Goal: Use online tool/utility: Use online tool/utility

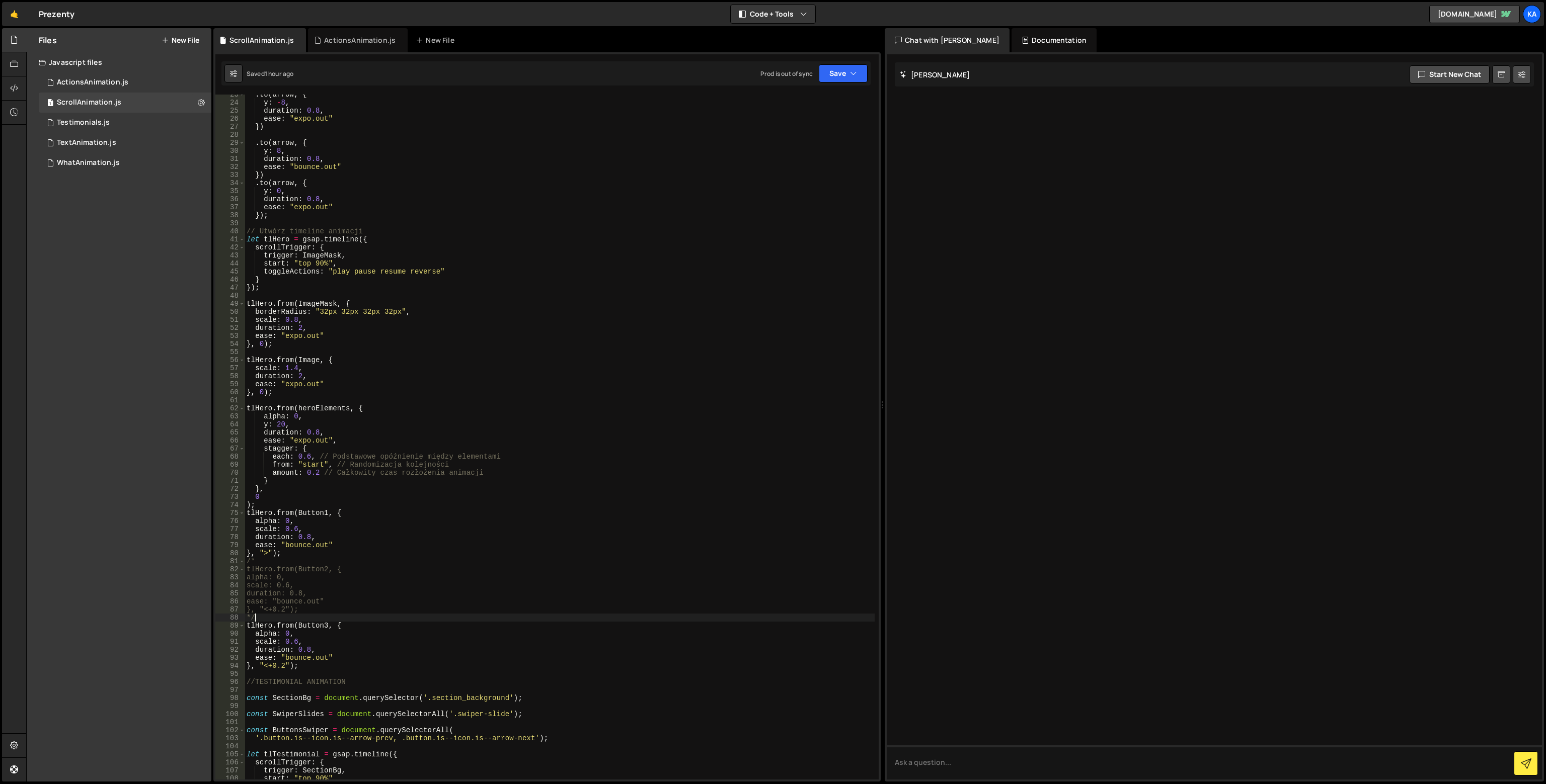
scroll to position [181, 0]
click at [496, 612] on div ". to ( arrow , { y : - 8 , duration : 0.8 , ease : "expo.out" }) . to ( arrow ,…" at bounding box center [560, 441] width 630 height 701
type textarea "}, "<+0.2");"
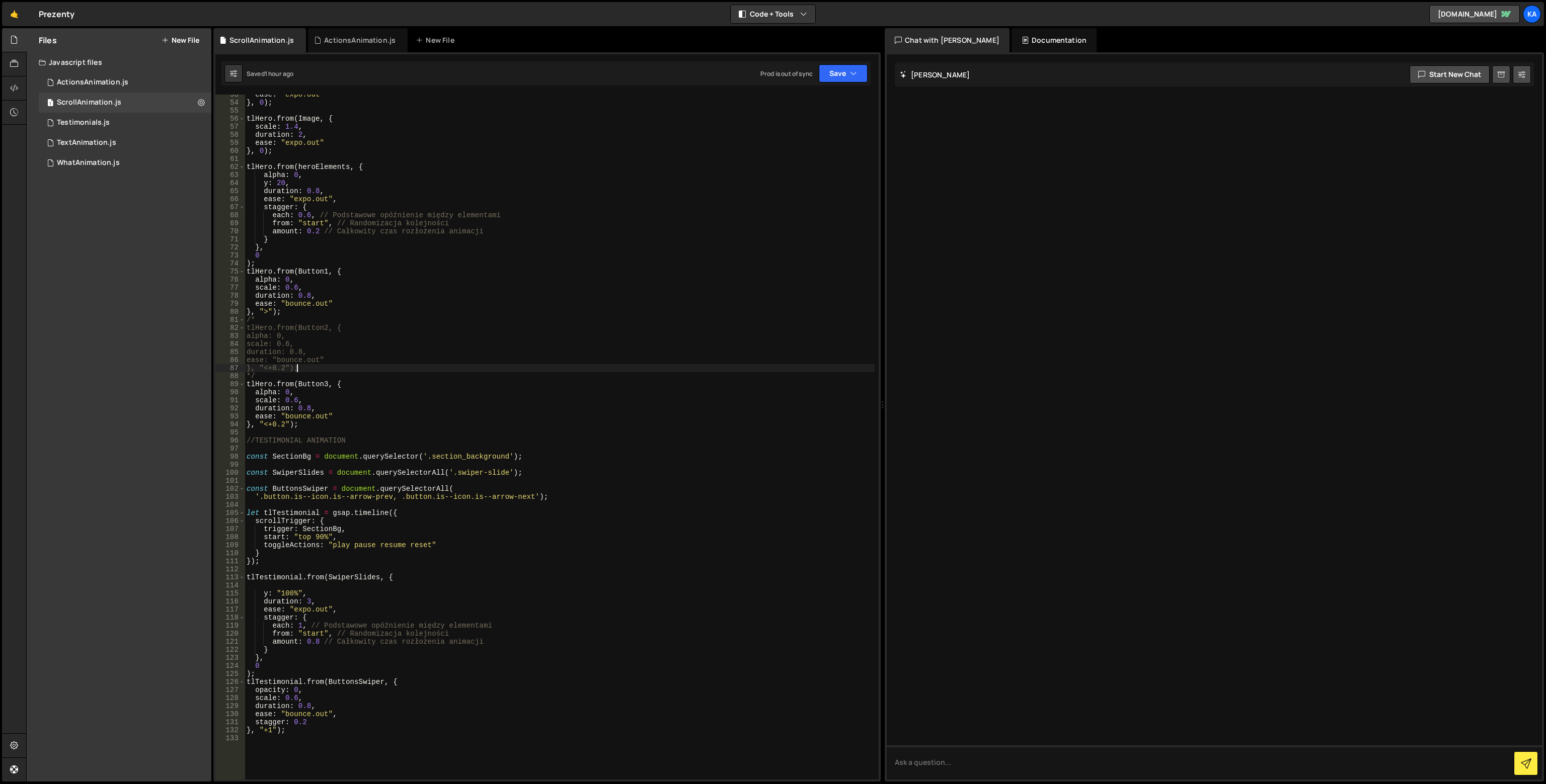
scroll to position [513, 0]
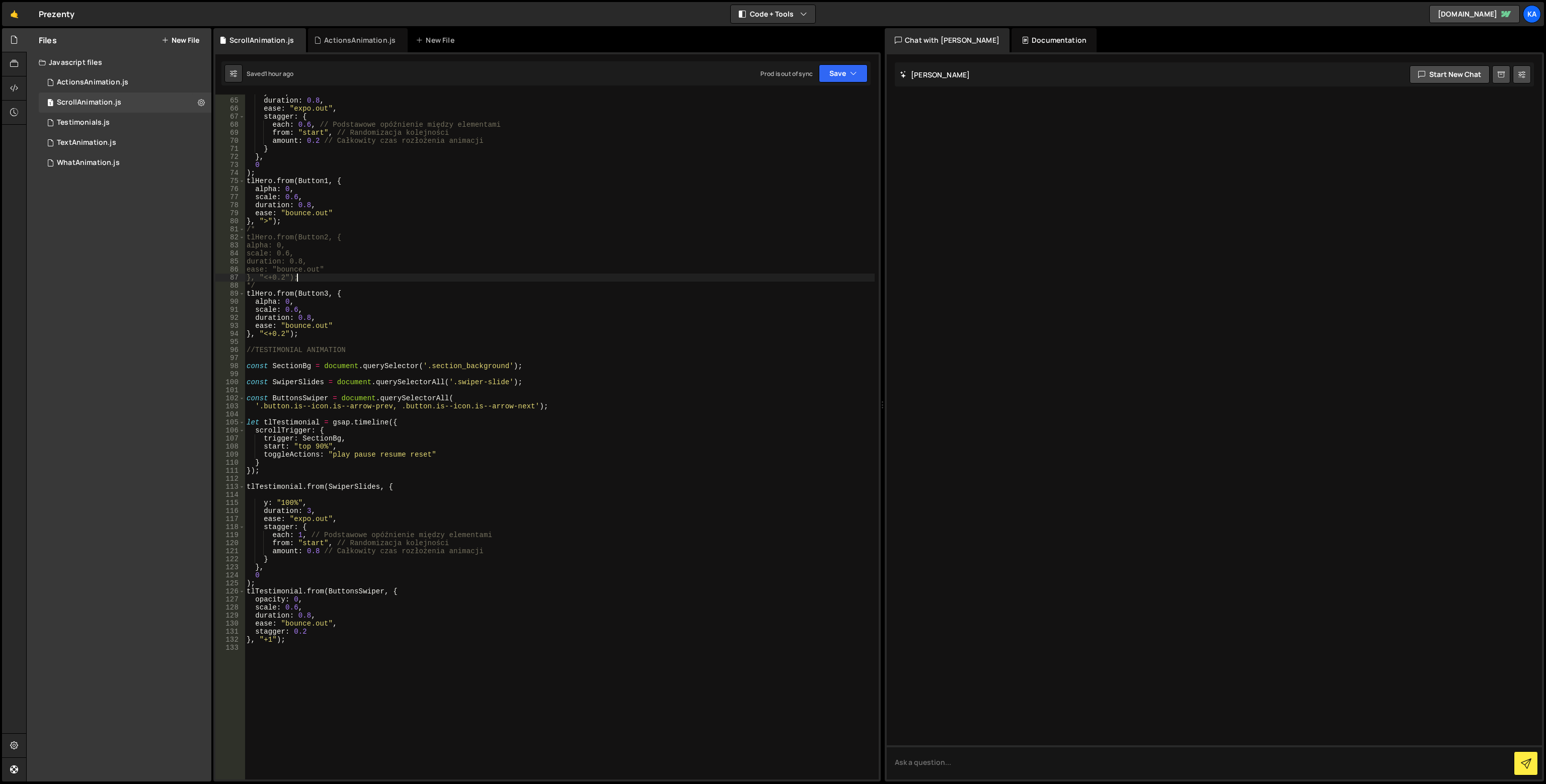
click at [254, 344] on div "y : 20 , duration : 0.8 , ease : "expo.out" , stagger : { each : 0.6 , // Podst…" at bounding box center [560, 439] width 630 height 701
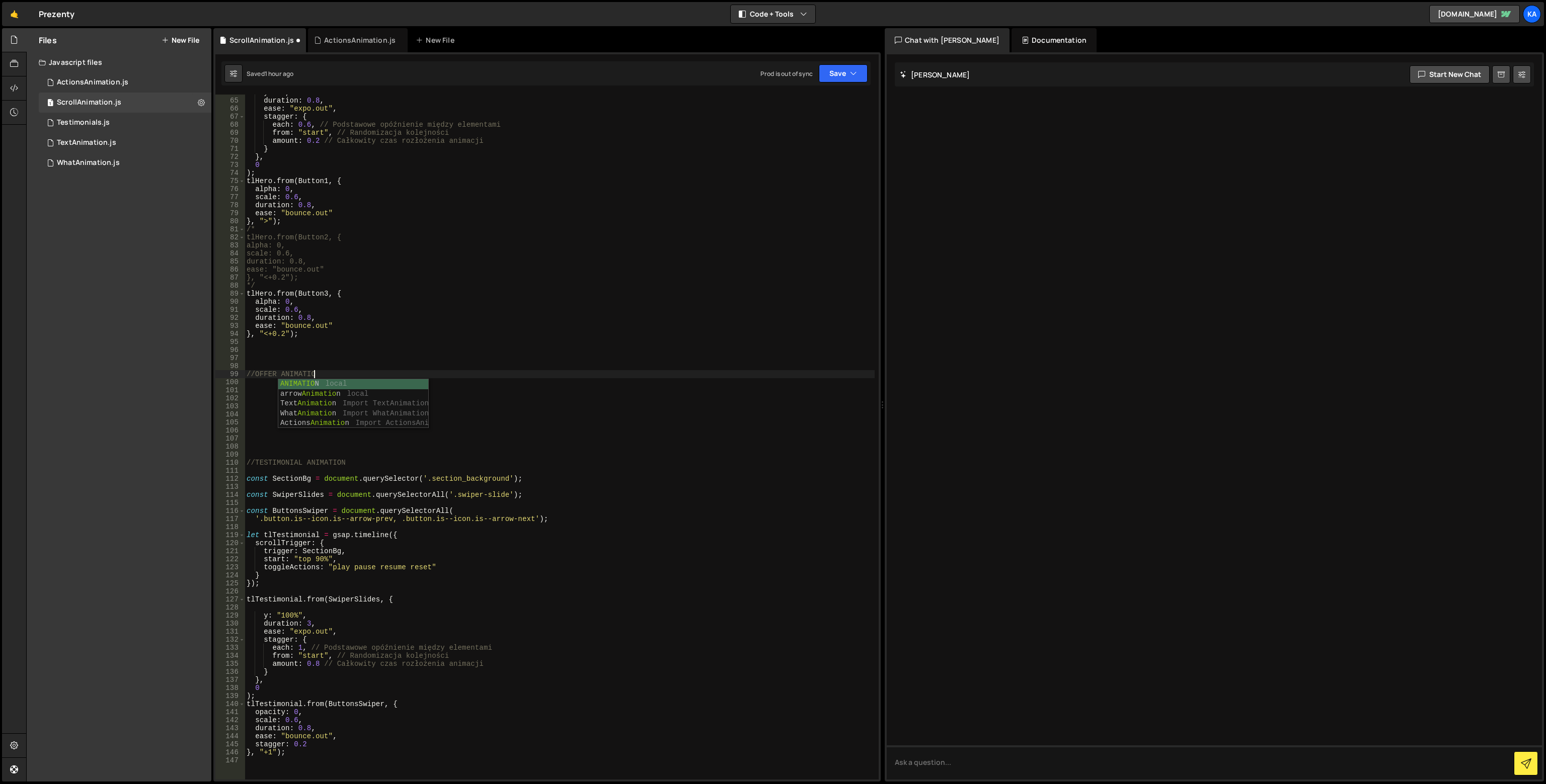
scroll to position [0, 4]
type textarea "//OFFER ANIMATION"
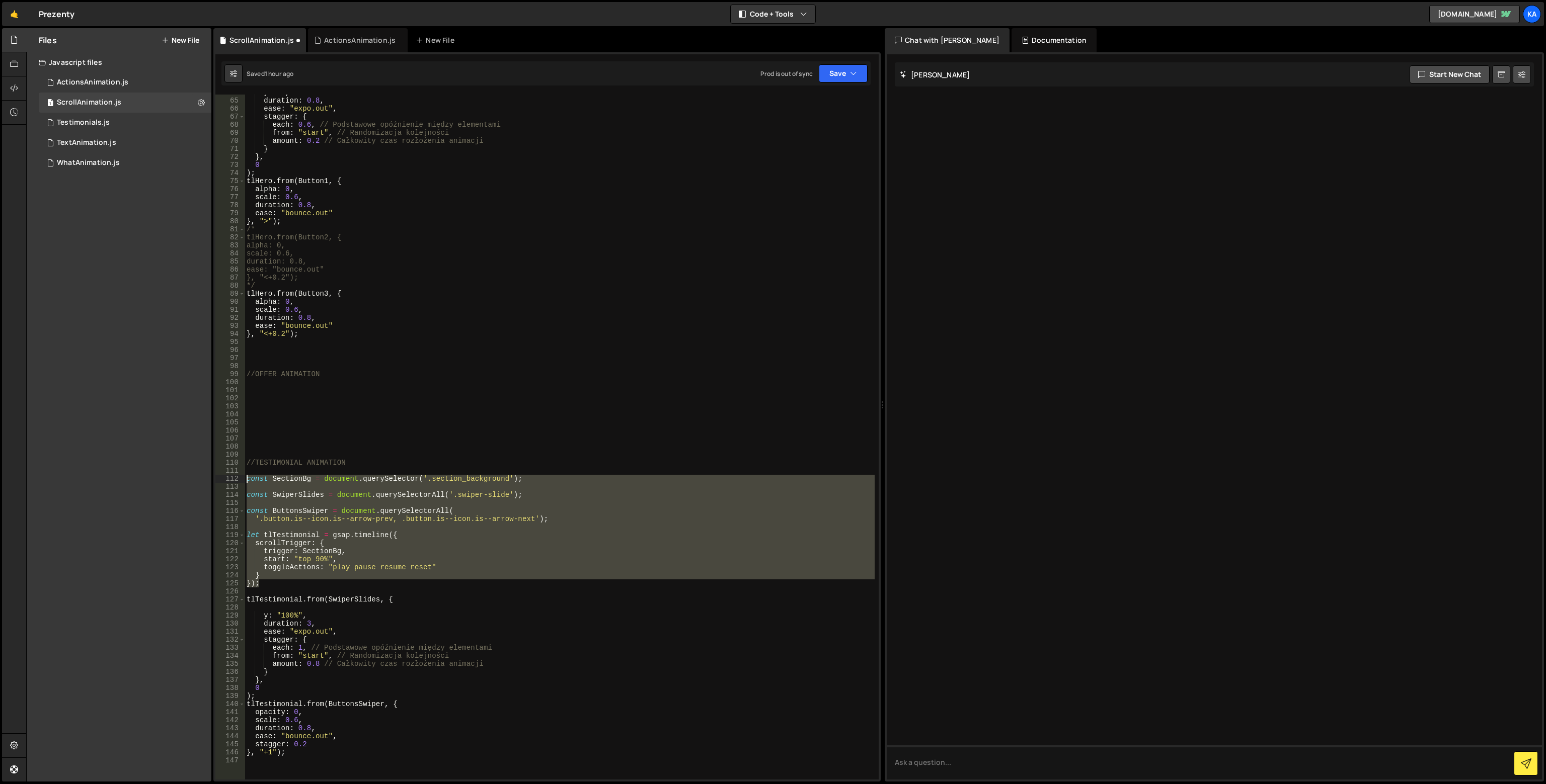
drag, startPoint x: 274, startPoint y: 582, endPoint x: 242, endPoint y: 478, distance: 108.8
click at [242, 478] on div "64 65 66 67 68 69 70 71 72 73 74 75 76 77 78 79 80 81 82 83 84 85 86 87 88 89 9…" at bounding box center [547, 437] width 663 height 685
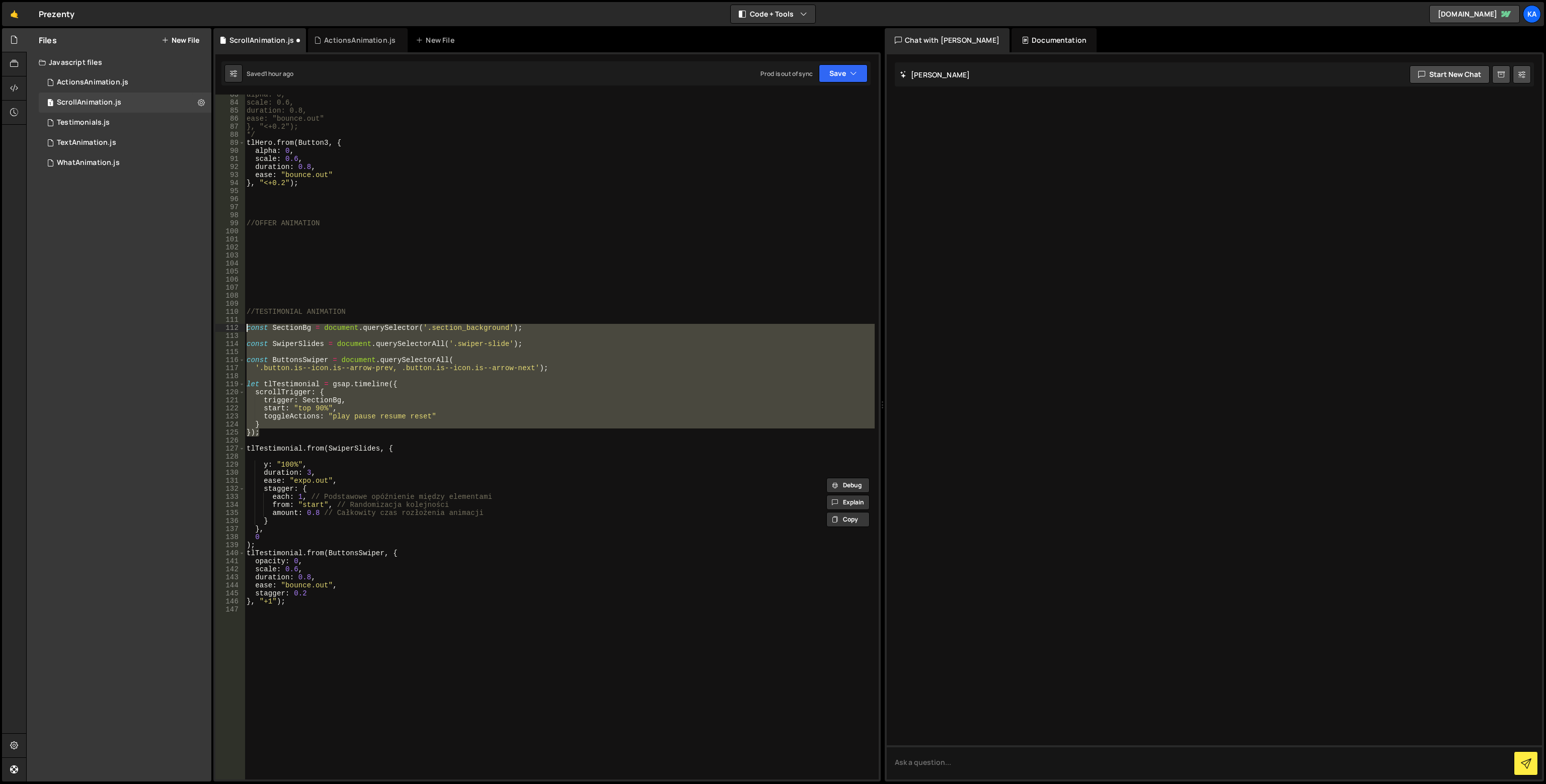
scroll to position [664, 0]
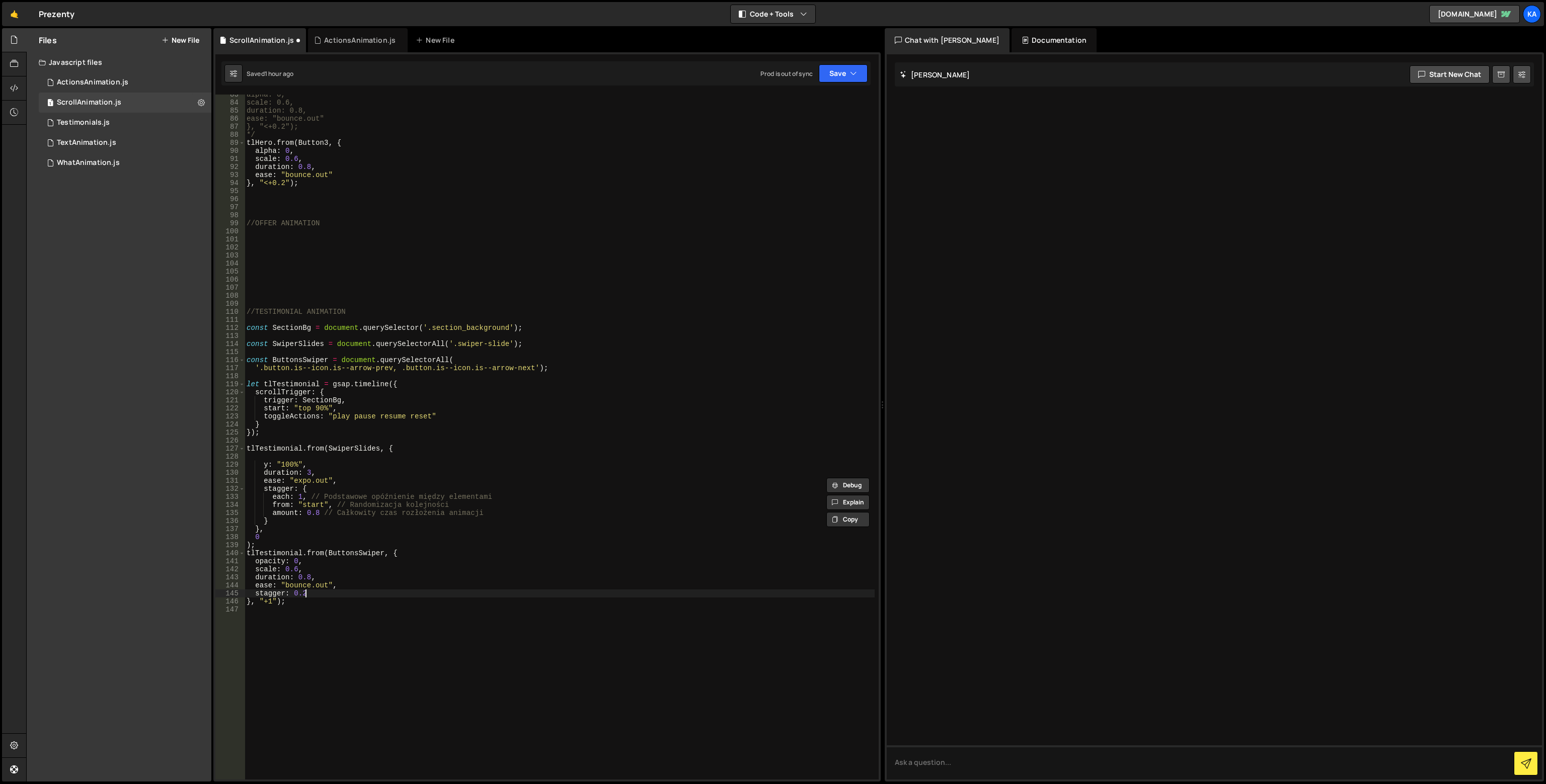
click at [344, 592] on div "alpha: 0, scale: 0.6, duration: 0.8, ease: "bounce.out" }, "<+0.2"); */ tlHero …" at bounding box center [560, 441] width 630 height 701
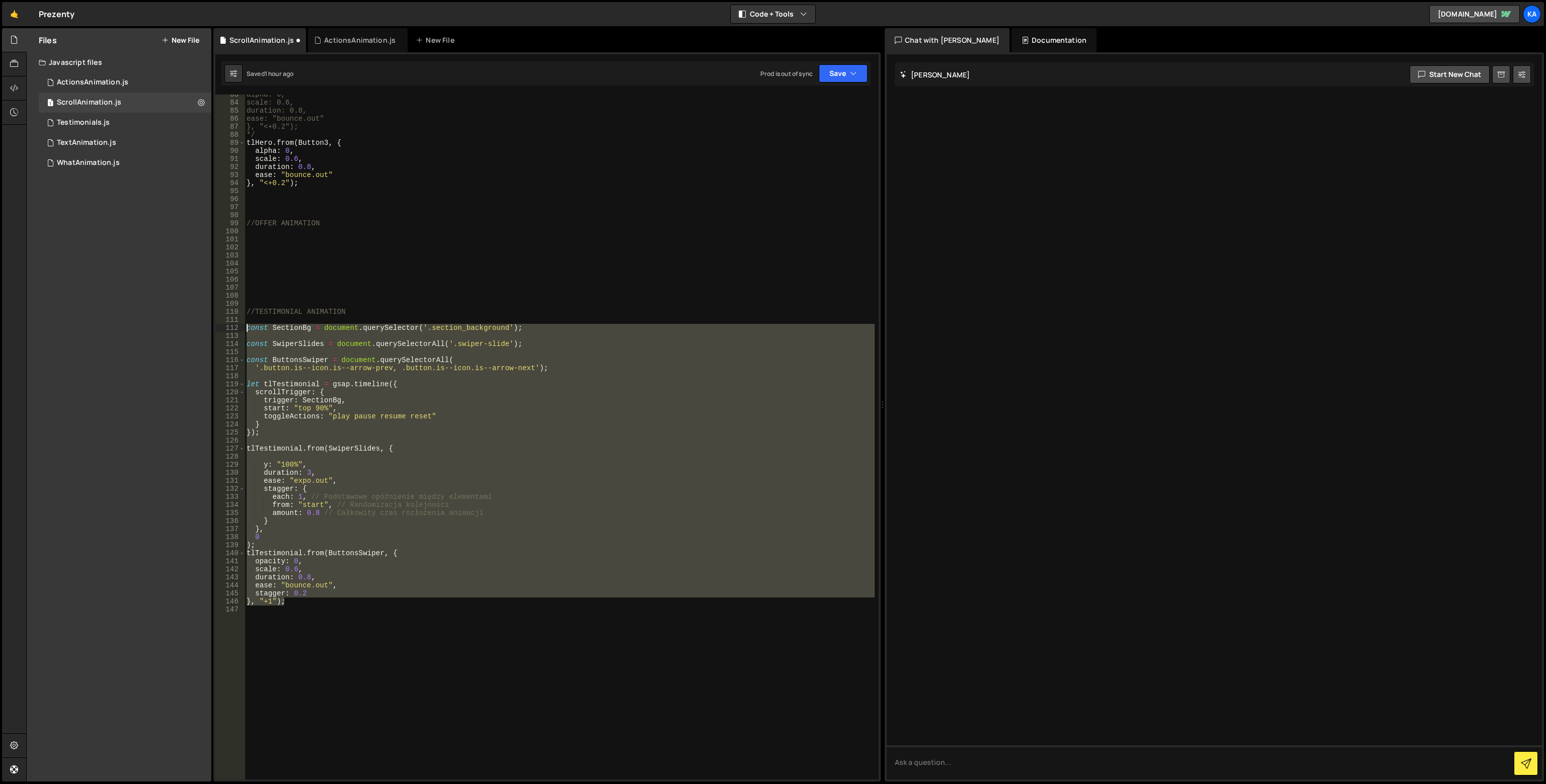
drag, startPoint x: 331, startPoint y: 603, endPoint x: 242, endPoint y: 329, distance: 288.1
click at [242, 329] on div "stagger: 0.2 83 84 85 86 87 88 89 90 91 92 93 94 95 96 97 98 99 100 101 102 103…" at bounding box center [547, 437] width 663 height 685
type textarea "const SectionBg = document.querySelector('.section_background');"
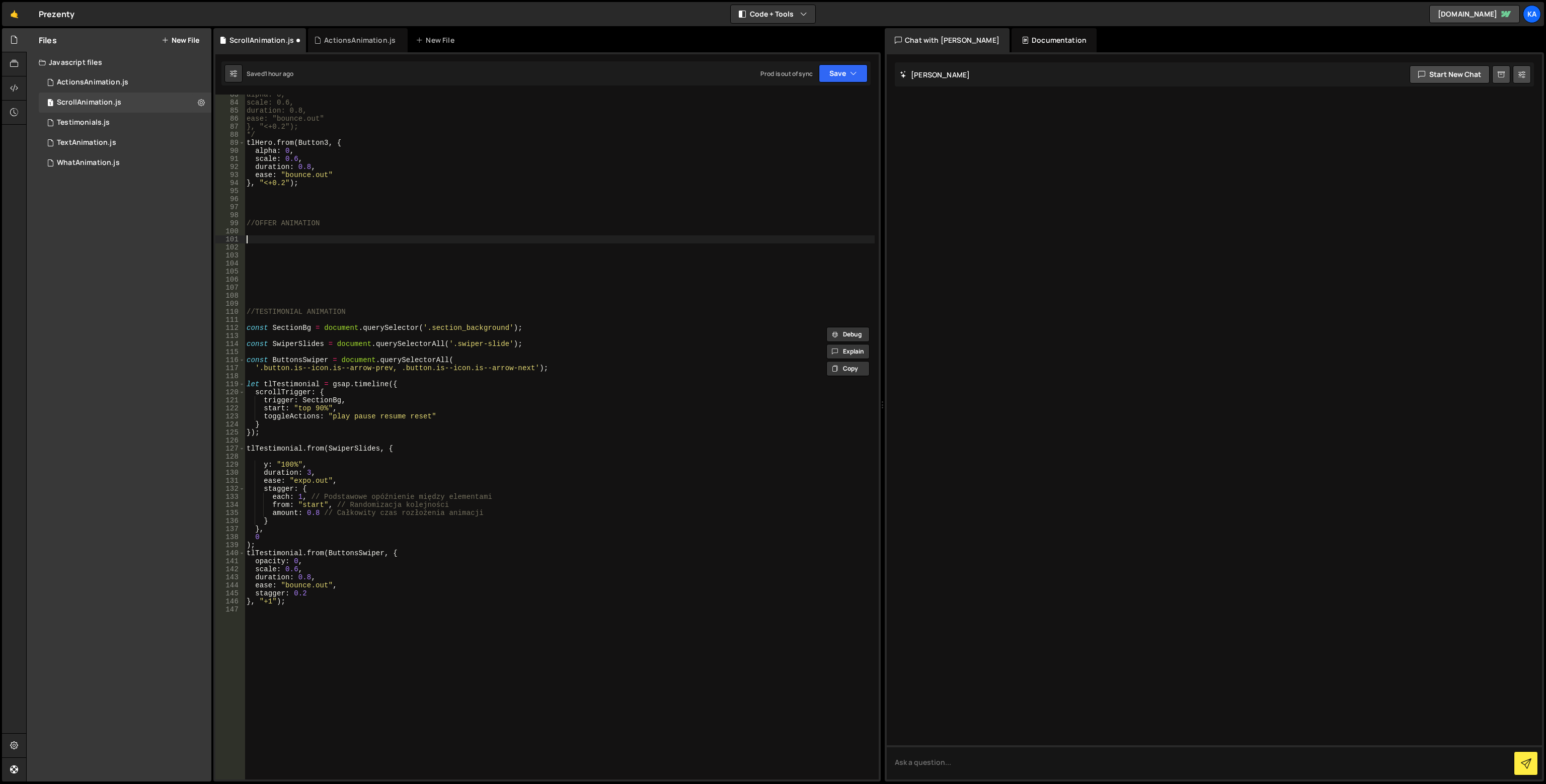
click at [266, 239] on div "alpha: 0, scale: 0.6, duration: 0.8, ease: "bounce.out" }, "<+0.2"); */ tlHero …" at bounding box center [560, 441] width 630 height 701
paste textarea "}, "+1");"
type textarea "}, "+1");"
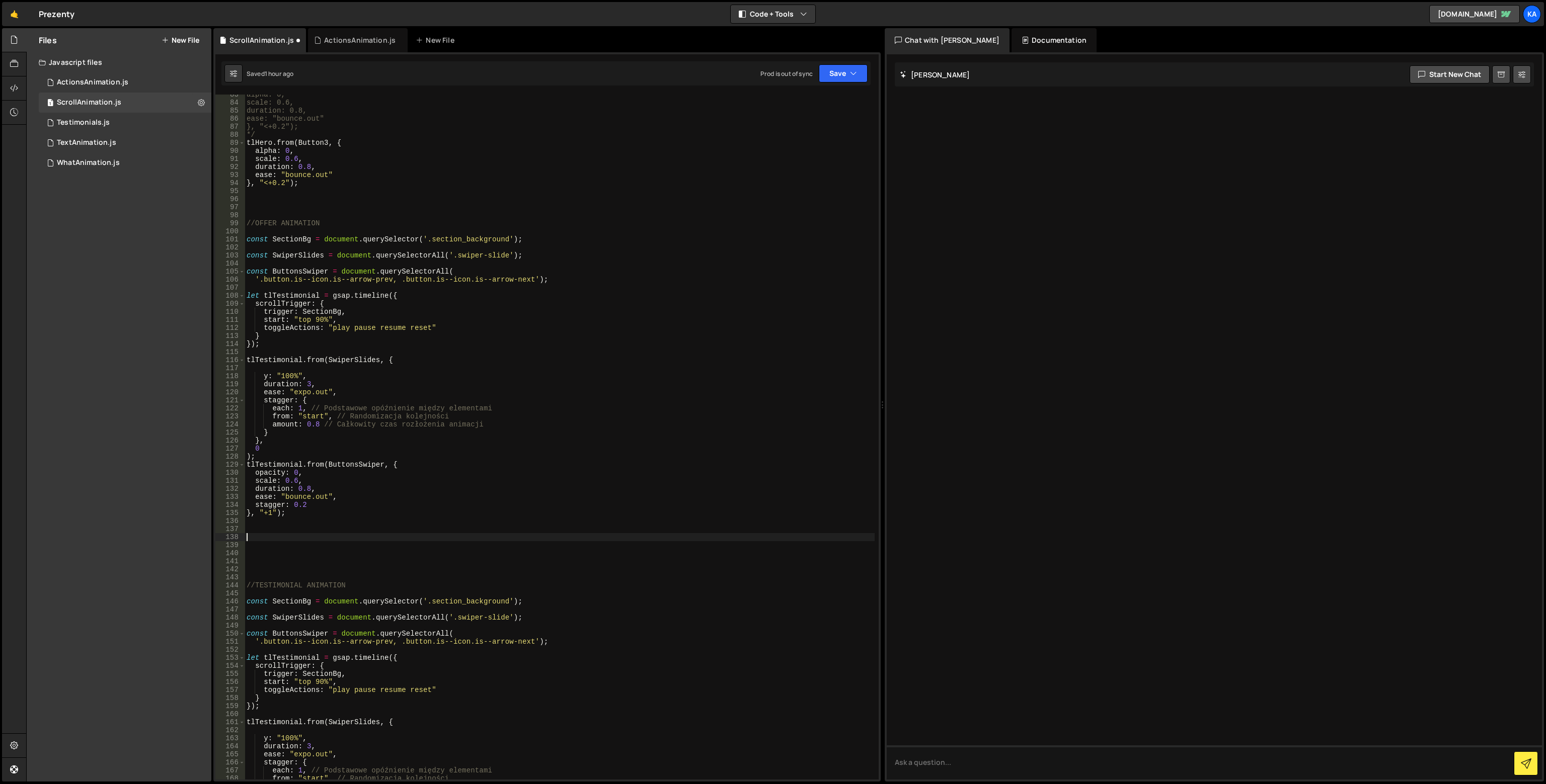
drag, startPoint x: 265, startPoint y: 540, endPoint x: 266, endPoint y: 548, distance: 8.1
click at [265, 541] on div "alpha: 0, scale: 0.6, duration: 0.8, ease: "bounce.out" }, "<+0.2"); */ tlHero …" at bounding box center [560, 441] width 630 height 701
click at [266, 563] on div "alpha: 0, scale: 0.6, duration: 0.8, ease: "bounce.out" }, "<+0.2"); */ tlHero …" at bounding box center [560, 441] width 630 height 701
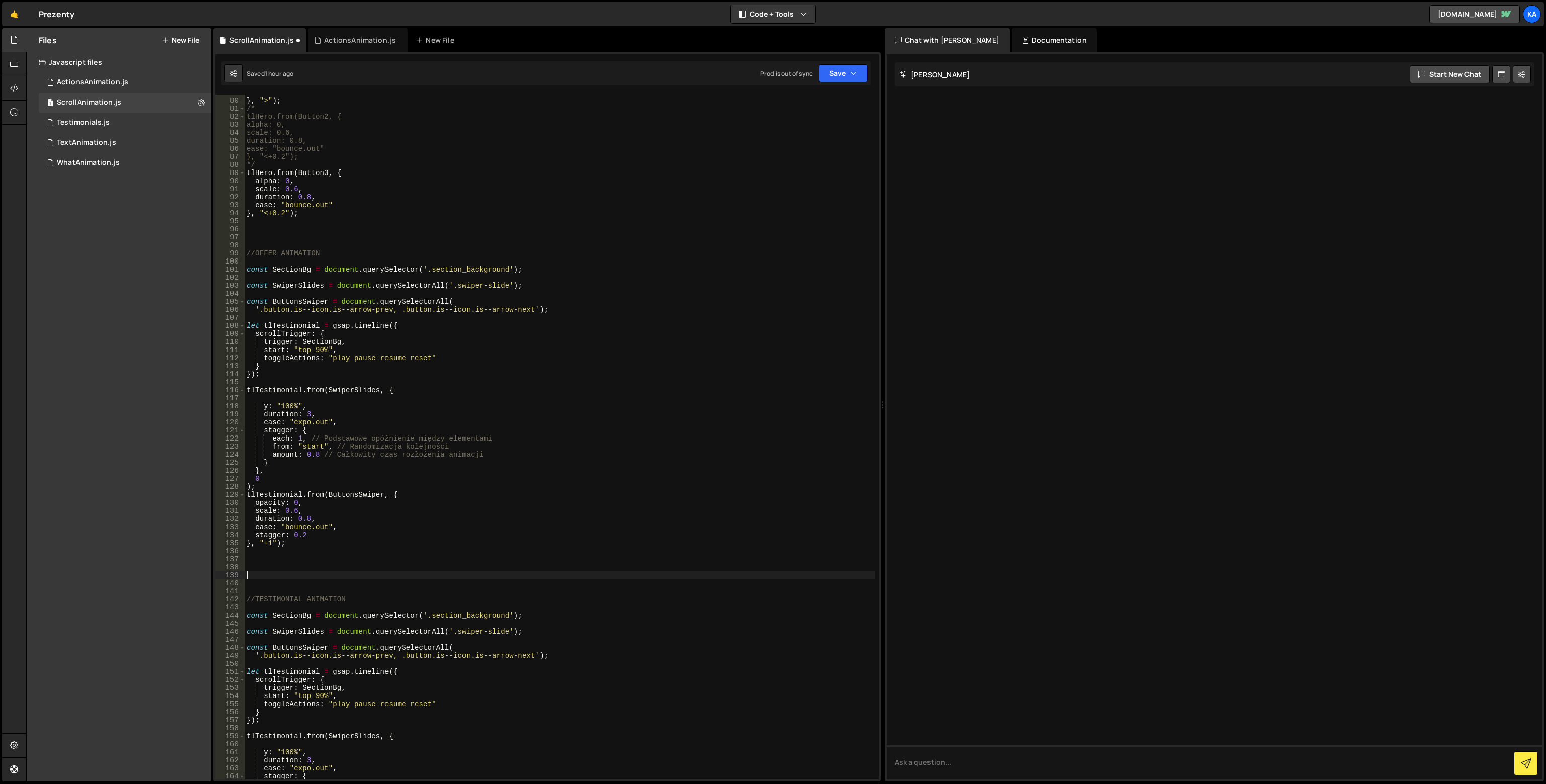
scroll to position [634, 0]
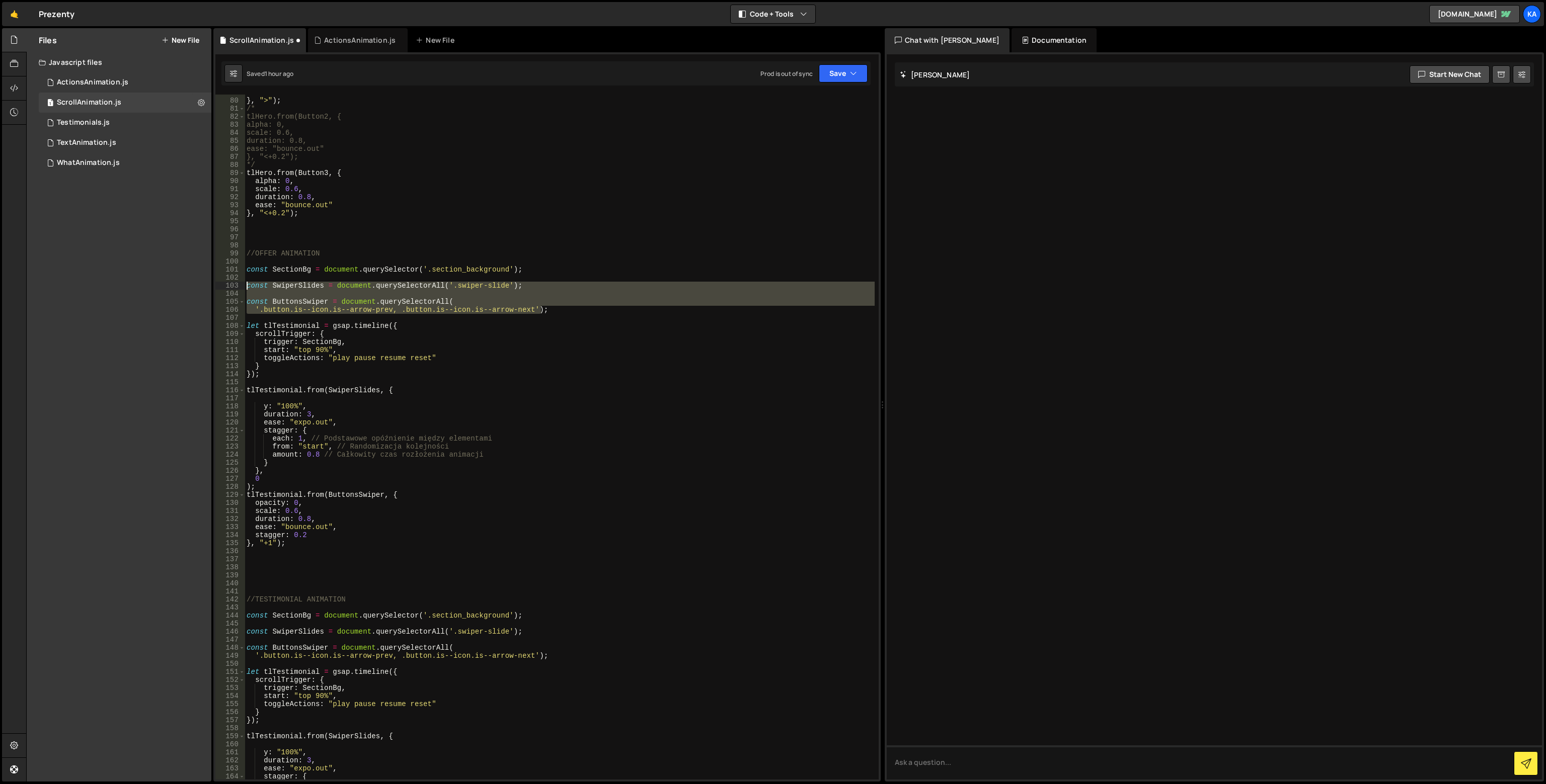
drag, startPoint x: 579, startPoint y: 312, endPoint x: 235, endPoint y: 285, distance: 345.1
click at [235, 285] on div "79 80 81 82 83 84 85 86 87 88 89 90 91 92 93 94 95 96 97 98 99 100 101 102 103 …" at bounding box center [547, 437] width 663 height 685
type textarea "const SwiperSlides = document.querySelectorAll('.swiper-slide');"
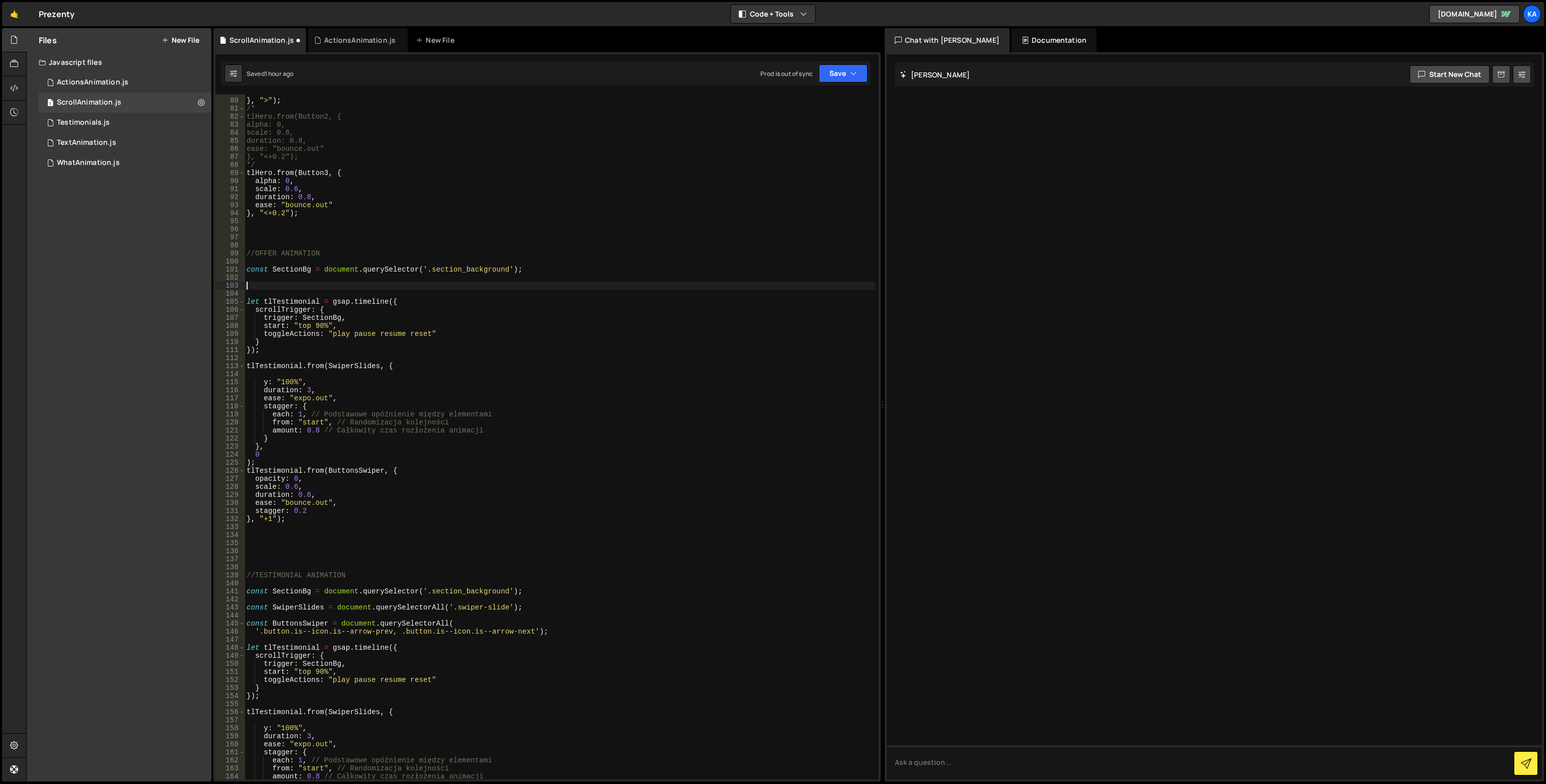
click at [298, 299] on div "ease : "bounce.out" } , ">" ) ; /* tlHero.from(Button2, { alpha: 0, scale: 0.6,…" at bounding box center [560, 439] width 630 height 701
click at [301, 299] on div "ease : "bounce.out" } , ">" ) ; /* tlHero.from(Button2, { alpha: 0, scale: 0.6,…" at bounding box center [560, 439] width 630 height 701
click at [286, 301] on div "ease : "bounce.out" } , ">" ) ; /* tlHero.from(Button2, { alpha: 0, scale: 0.6,…" at bounding box center [560, 437] width 630 height 685
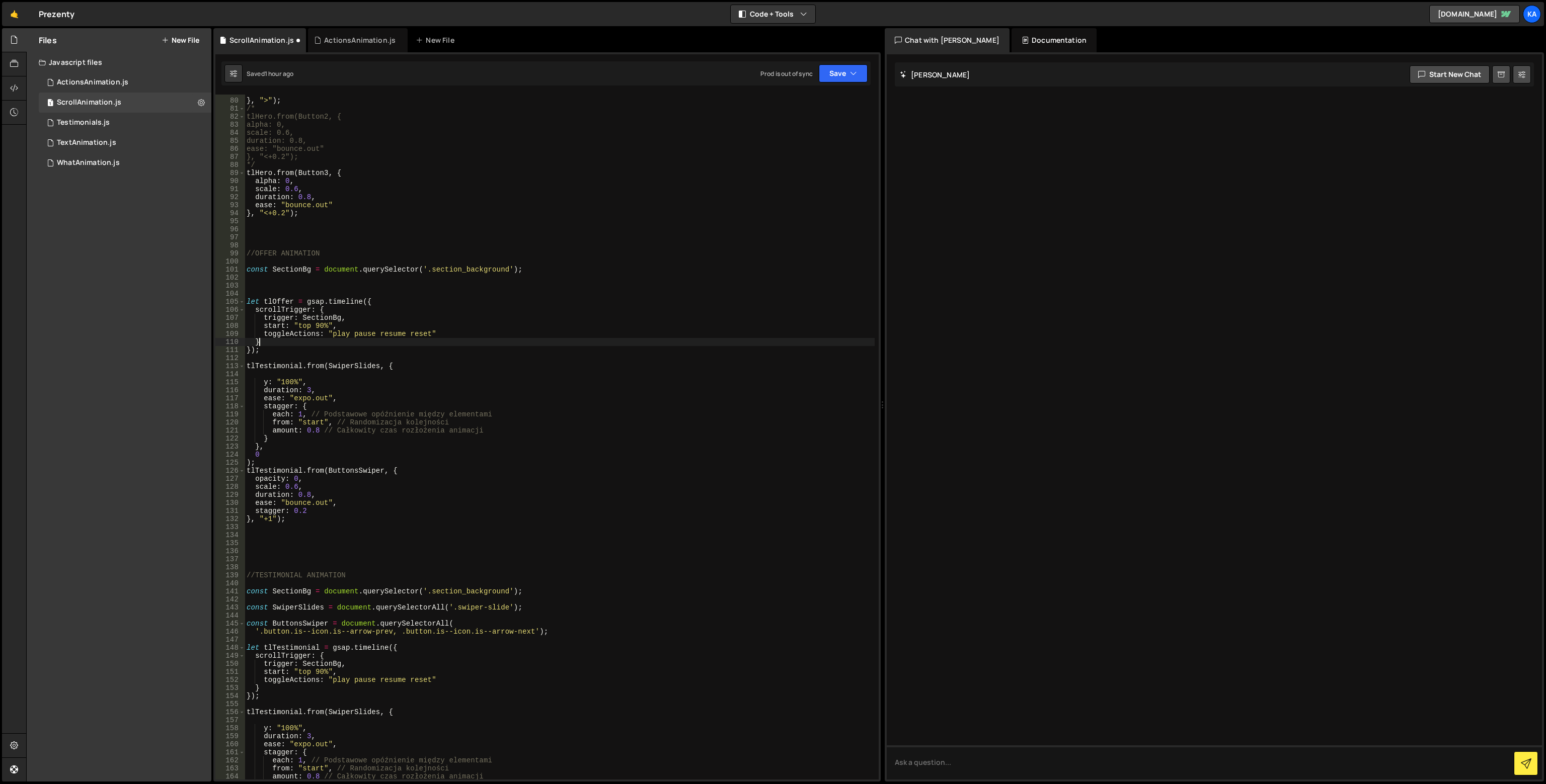
type textarea "});"
type textarea "tlOffer.from(SwiperSlides, {"
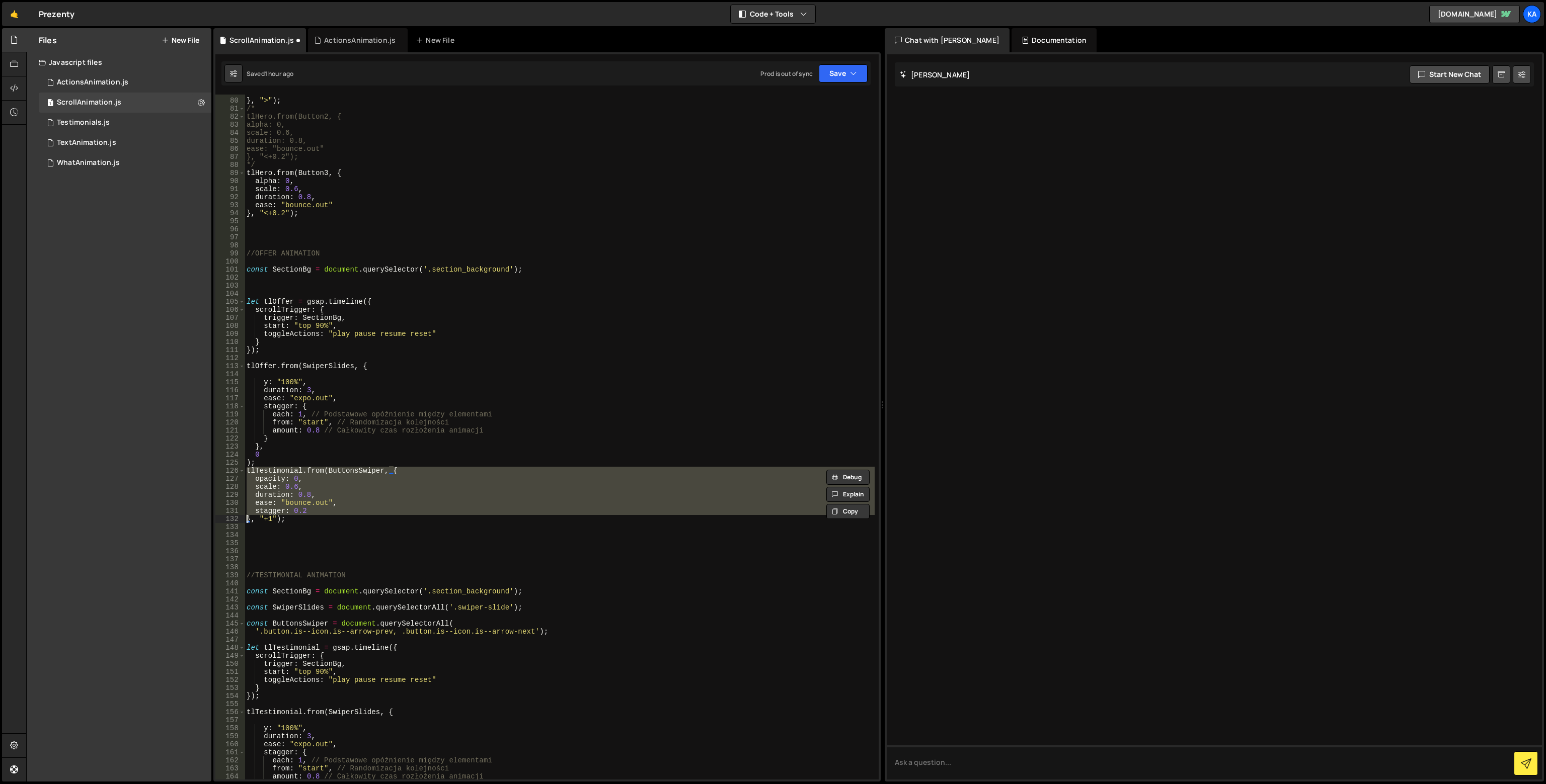
type textarea "}, "+1");"
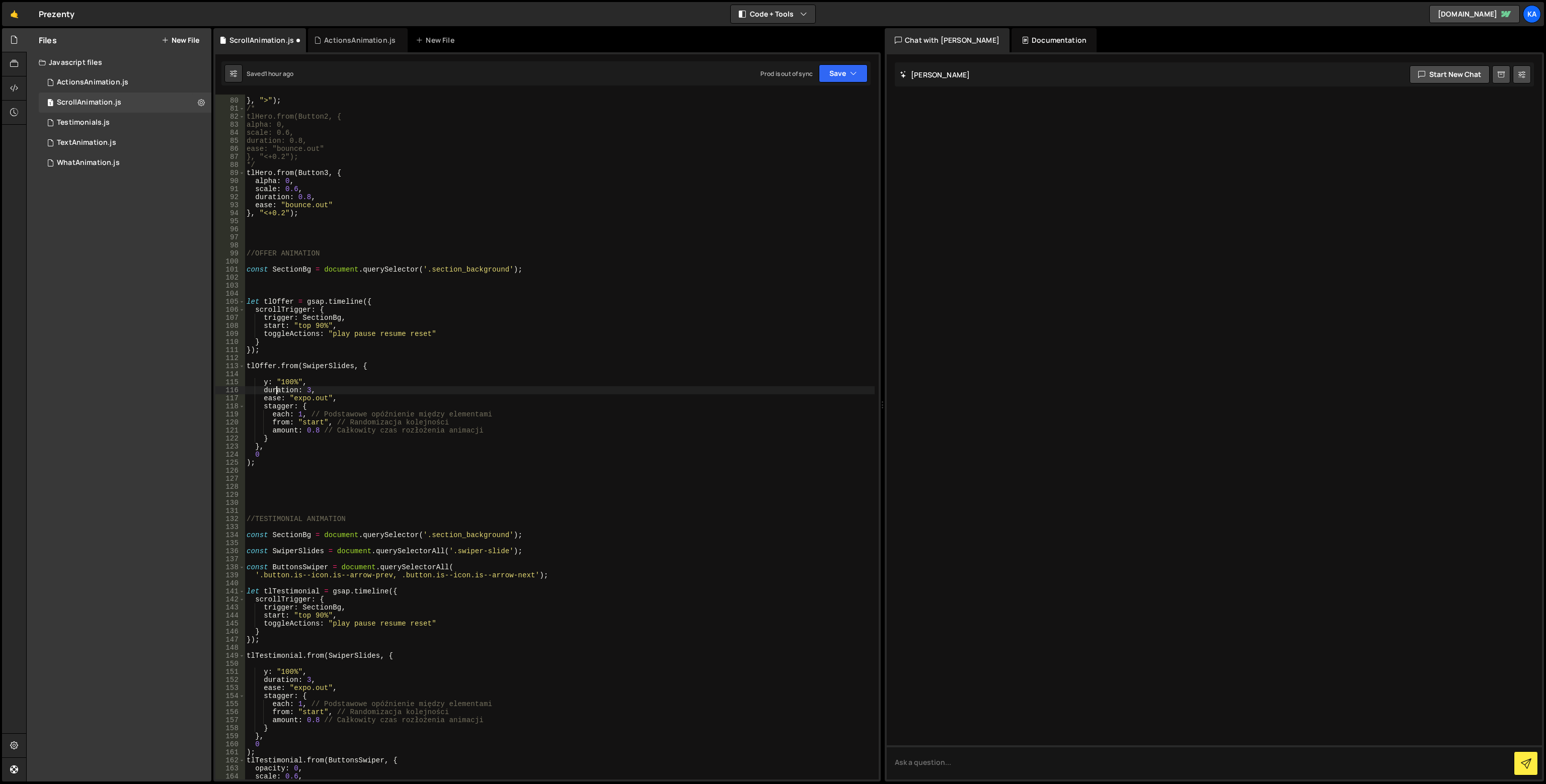
type textarea "y: "100%","
type textarea "tlOffer.from(SwiperSlides, {"
type textarea "let tlOffer = gsap.timeline({"
click at [454, 271] on div "ease : "bounce.out" } , ">" ) ; /* tlHero.from(Button2, { alpha: 0, scale: 0.6,…" at bounding box center [560, 439] width 630 height 701
drag, startPoint x: 425, startPoint y: 270, endPoint x: 505, endPoint y: 269, distance: 80.0
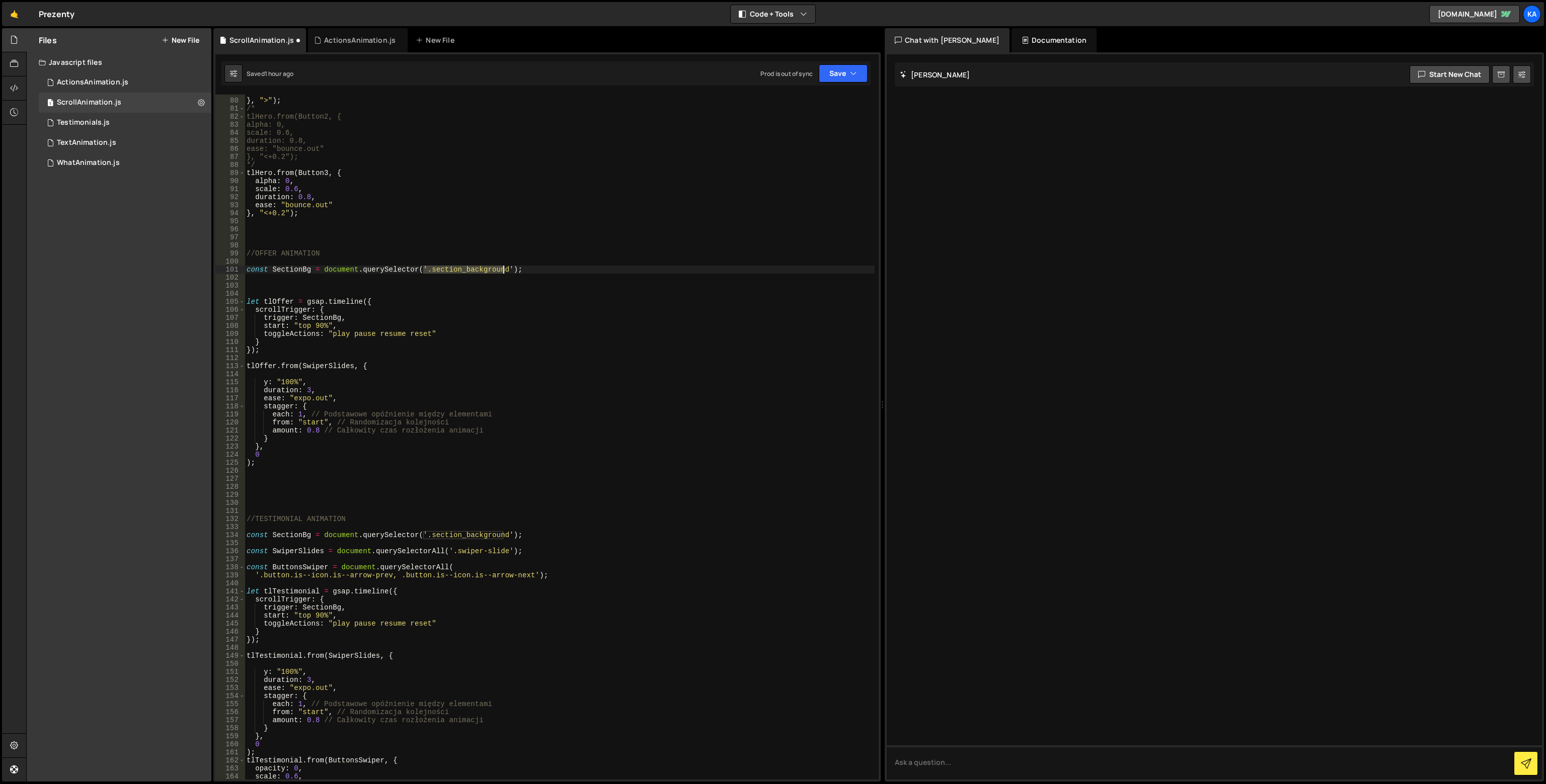
click at [505, 269] on div "ease : "bounce.out" } , ">" ) ; /* tlHero.from(Button2, { alpha: 0, scale: 0.6,…" at bounding box center [560, 439] width 630 height 701
paste textarea "offer_list-cell"
click at [293, 267] on div "ease : "bounce.out" } , ">" ) ; /* tlHero.from(Button2, { alpha: 0, scale: 0.6,…" at bounding box center [560, 439] width 630 height 701
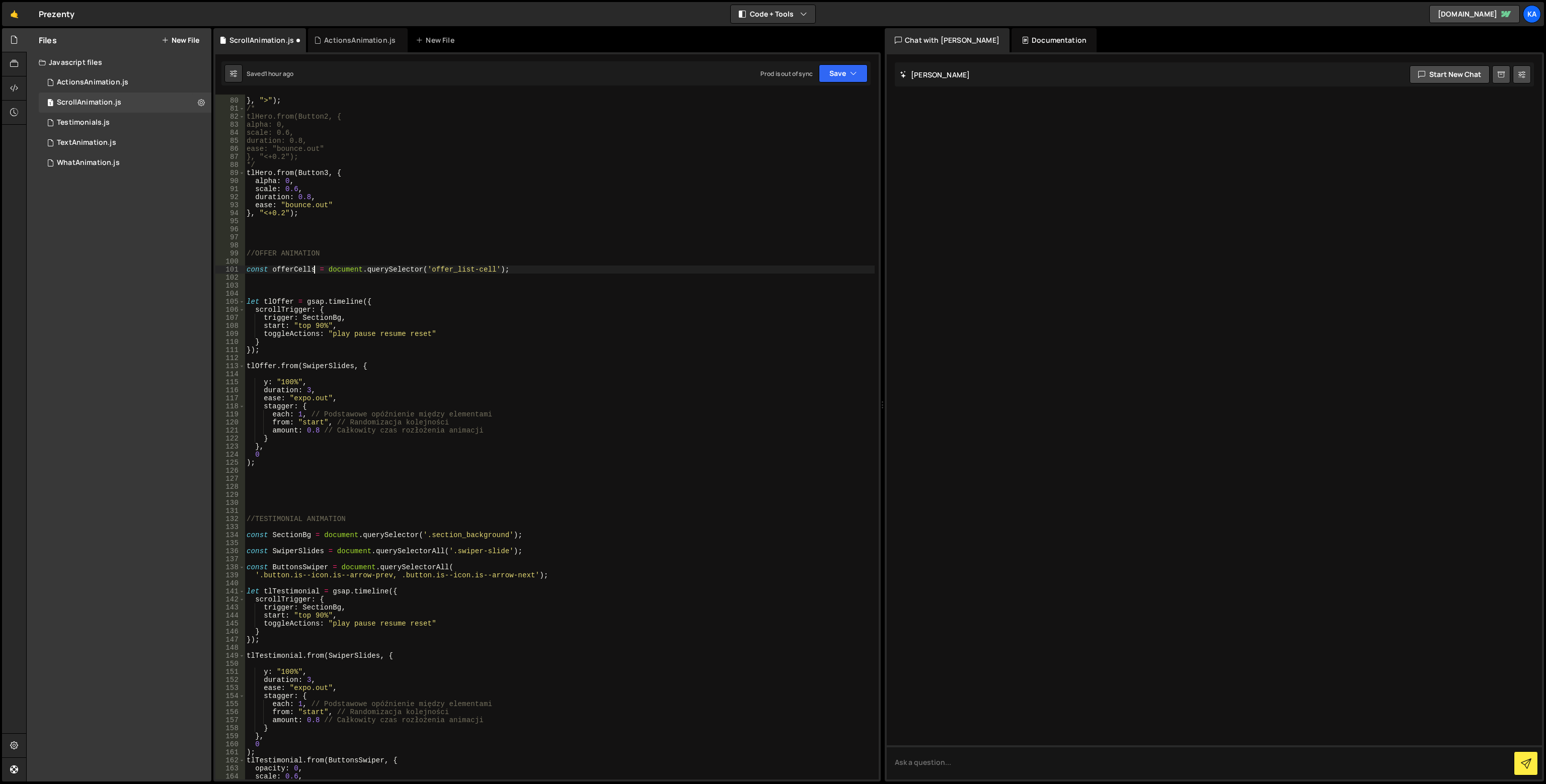
click at [274, 269] on div "ease : "bounce.out" } , ">" ) ; /* tlHero.from(Button2, { alpha: 0, scale: 0.6,…" at bounding box center [560, 439] width 630 height 701
click at [391, 313] on div "ease : "bounce.out" } , ">" ) ; /* tlHero.from(Button2, { alpha: 0, scale: 0.6,…" at bounding box center [560, 439] width 630 height 701
click at [316, 319] on div "ease : "bounce.out" } , ">" ) ; /* tlHero.from(Button2, { alpha: 0, scale: 0.6,…" at bounding box center [560, 439] width 630 height 701
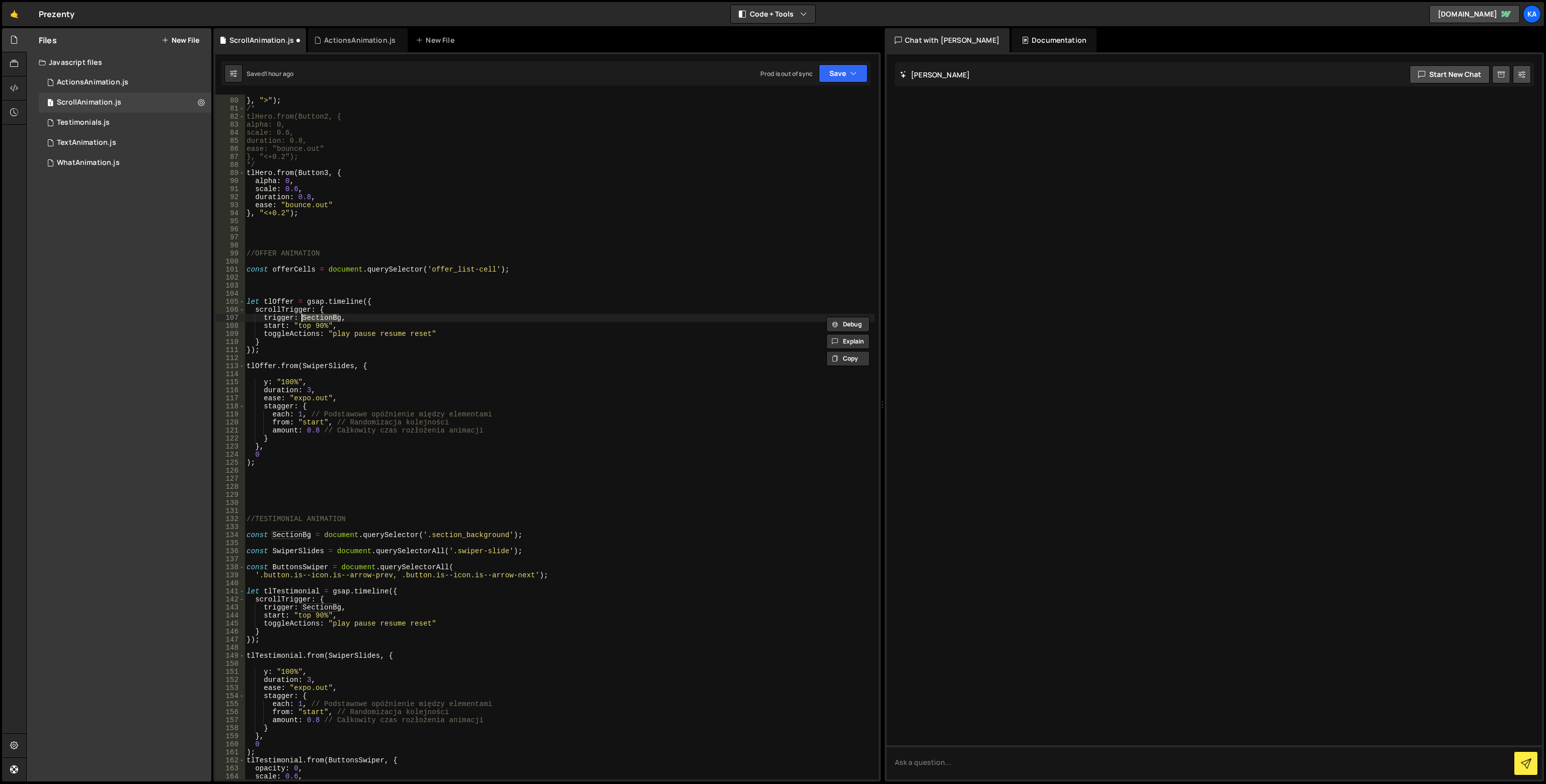
paste textarea "offerCells"
type textarea "const SectionBg = document.querySelector('.section_background');"
click at [336, 282] on div "ease : "bounce.out" } , ">" ) ; /* tlHero.from(Button2, { alpha: 0, scale: 0.6,…" at bounding box center [560, 439] width 630 height 701
click at [337, 280] on div "ease : "bounce.out" } , ">" ) ; /* tlHero.from(Button2, { alpha: 0, scale: 0.6,…" at bounding box center [560, 439] width 630 height 701
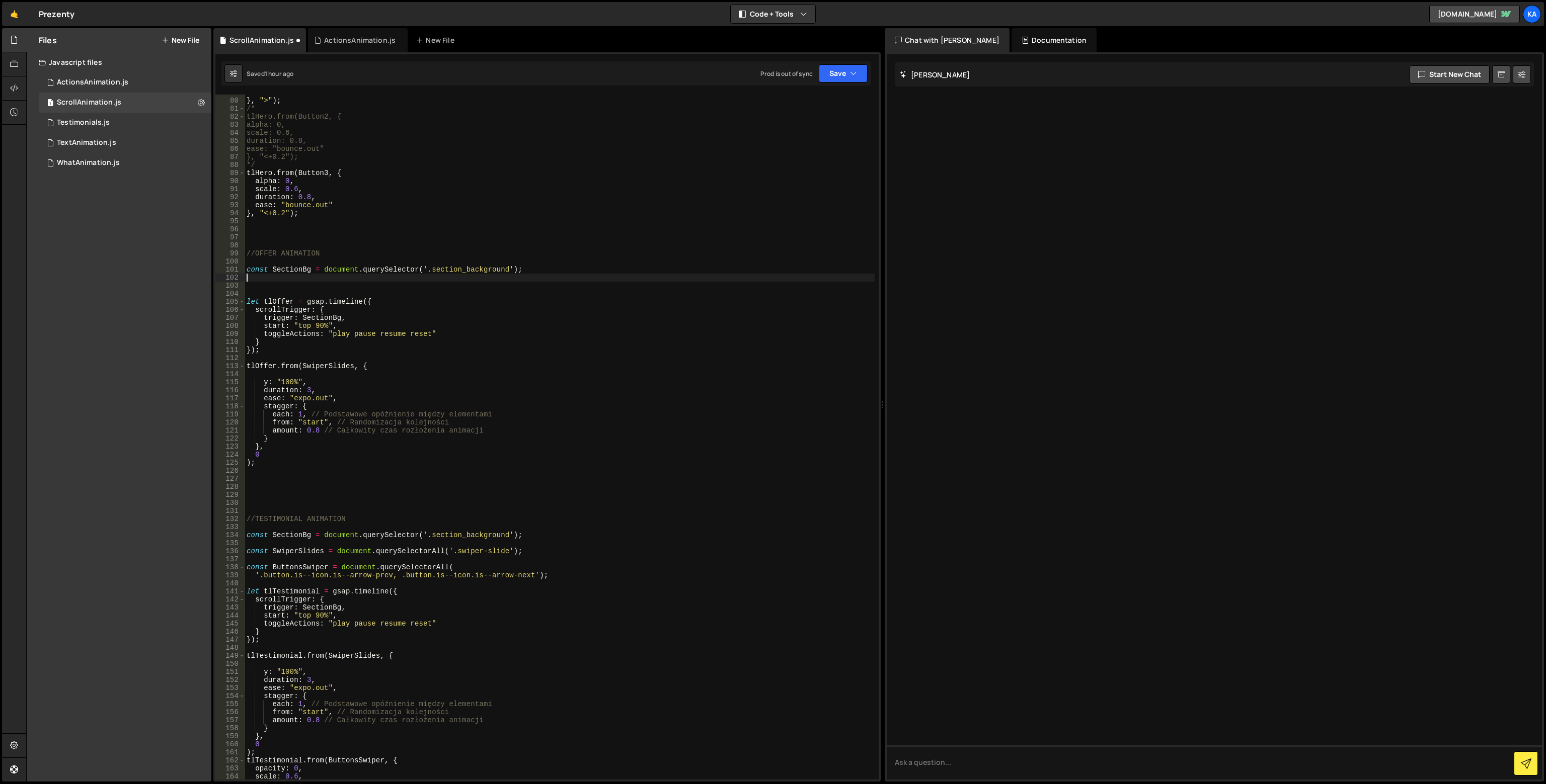
paste textarea "offerCells"
drag, startPoint x: 441, startPoint y: 546, endPoint x: 238, endPoint y: 554, distance: 203.2
click at [238, 554] on div "offerCells 79 80 81 82 83 84 85 86 87 88 89 90 91 92 93 94 95 96 97 98 99 100 1…" at bounding box center [547, 437] width 663 height 685
type textarea "const SwiperSlides = document.querySelectorAll('.swiper-slide');"
click at [266, 286] on div "ease : "bounce.out" } , ">" ) ; /* tlHero.from(Button2, { alpha: 0, scale: 0.6,…" at bounding box center [560, 439] width 630 height 701
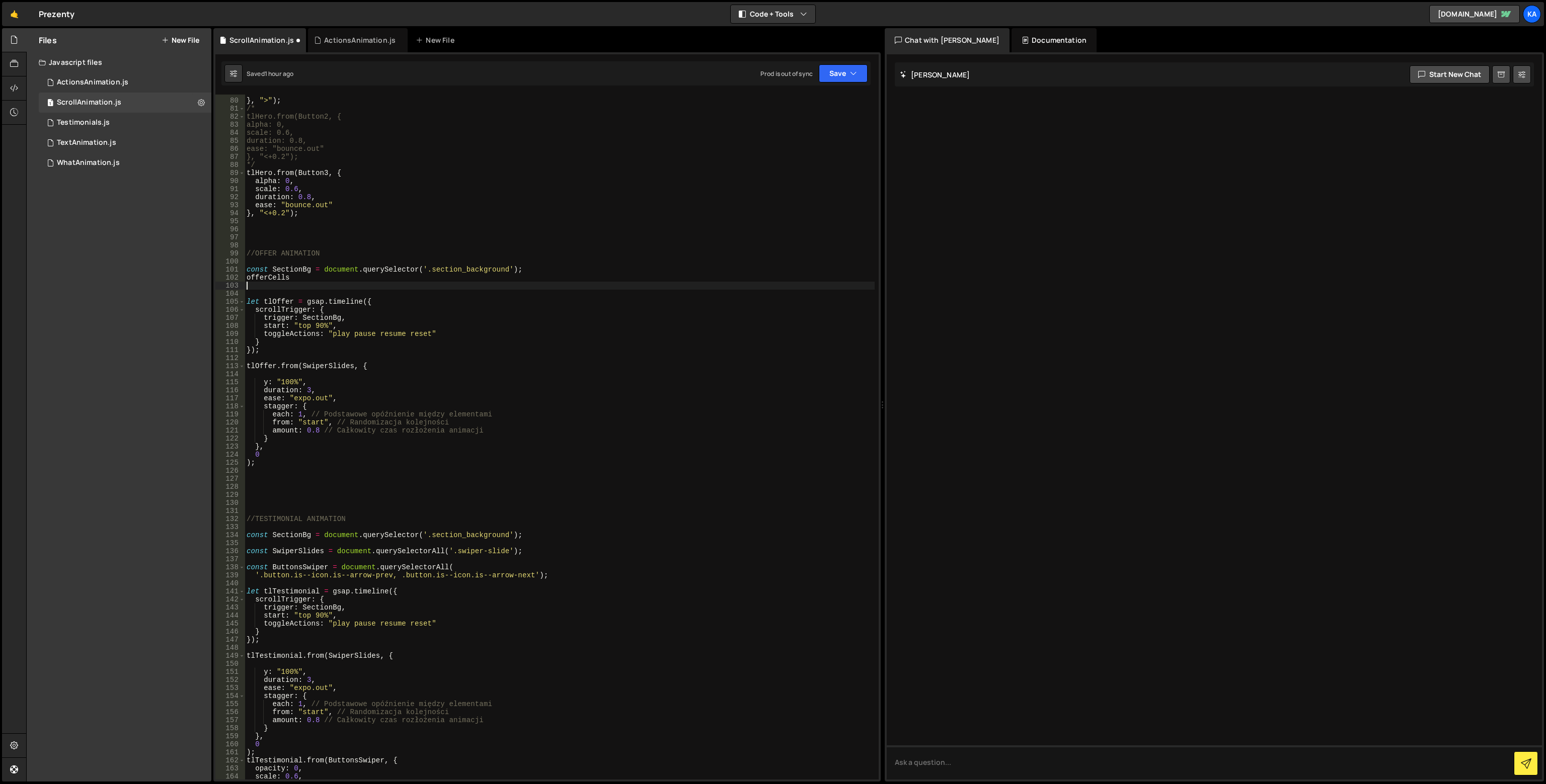
paste textarea "const SwiperSlides = document.querySelectorAll('.swiper-slide');"
drag, startPoint x: 294, startPoint y: 279, endPoint x: 238, endPoint y: 279, distance: 56.0
click at [238, 279] on div "const SwiperSlides = document.querySelectorAll('.swiper-slide'); 79 80 81 82 83…" at bounding box center [547, 437] width 663 height 685
type textarea "offerCells"
drag, startPoint x: 274, startPoint y: 286, endPoint x: 322, endPoint y: 287, distance: 48.0
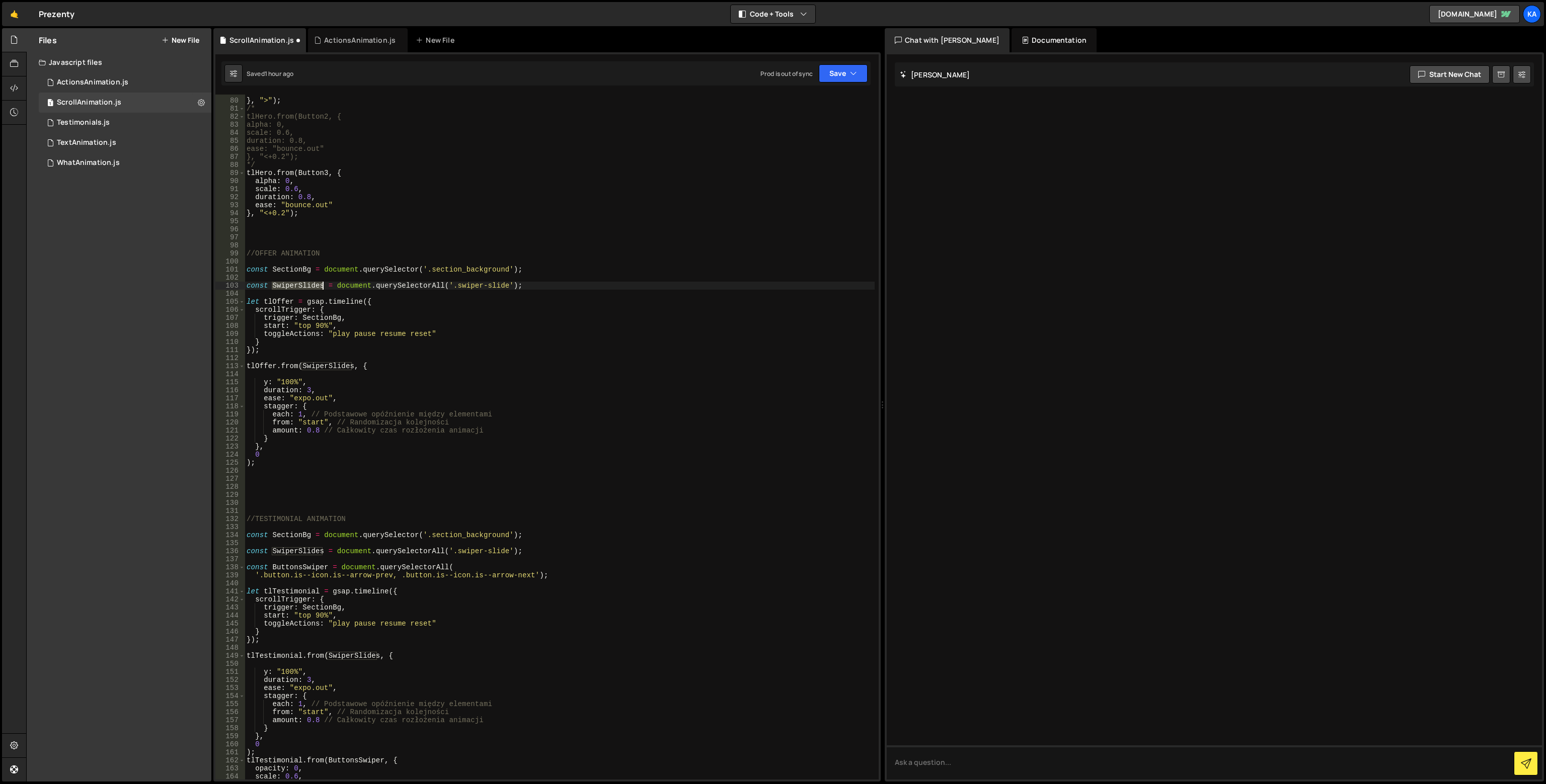
click at [322, 287] on div "ease : "bounce.out" } , ">" ) ; /* tlHero.from(Button2, { alpha: 0, scale: 0.6,…" at bounding box center [560, 439] width 630 height 701
paste textarea "offerCell"
click at [310, 366] on div "ease : "bounce.out" } , ">" ) ; /* tlHero.from(Button2, { alpha: 0, scale: 0.6,…" at bounding box center [560, 439] width 630 height 701
paste textarea "offerCell"
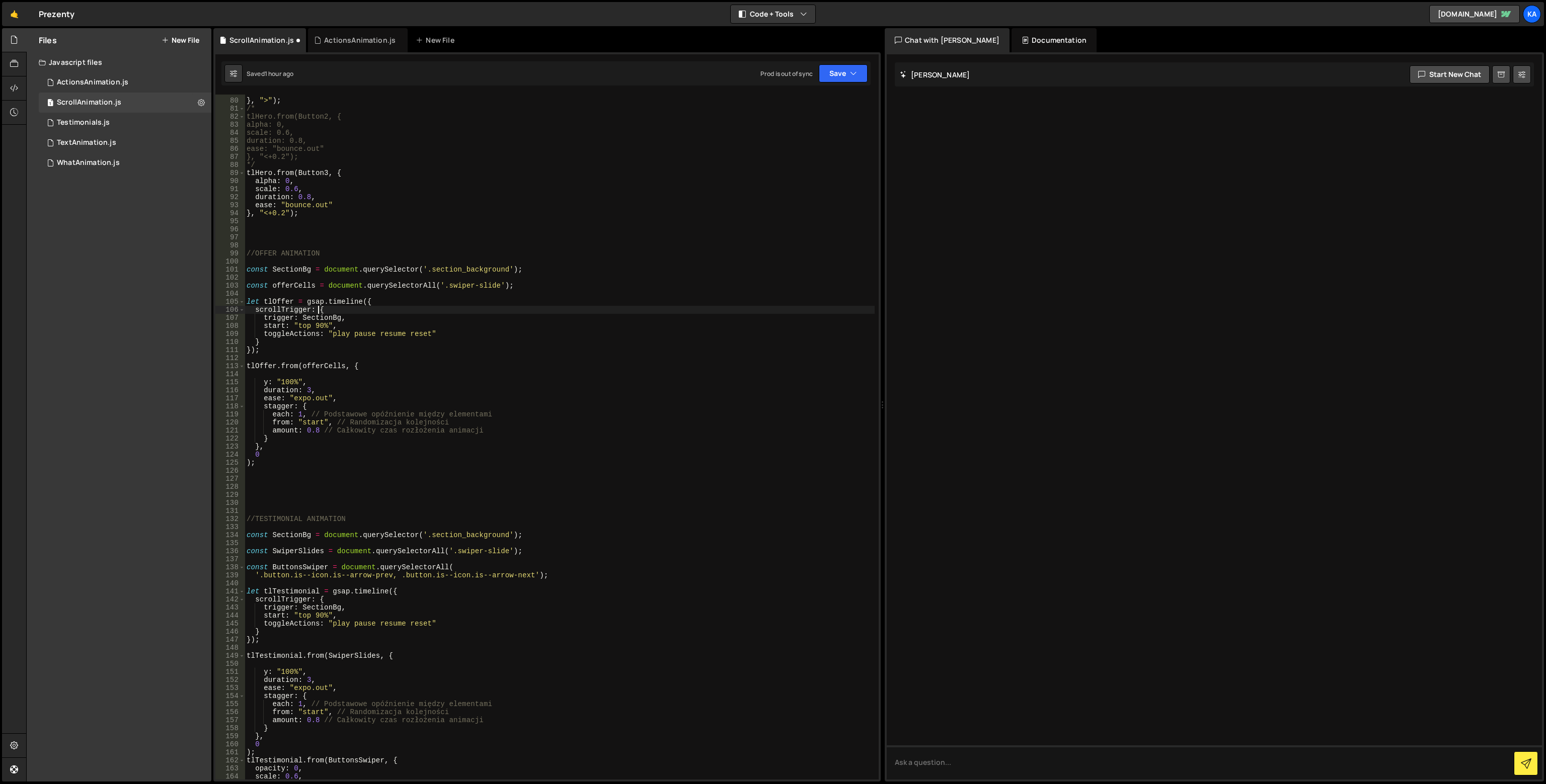
click at [319, 307] on div "ease : "bounce.out" } , ">" ) ; /* tlHero.from(Button2, { alpha: 0, scale: 0.6,…" at bounding box center [560, 439] width 630 height 701
click at [314, 370] on div "ease : "bounce.out" } , ">" ) ; /* tlHero.from(Button2, { alpha: 0, scale: 0.6,…" at bounding box center [560, 439] width 630 height 701
click at [316, 320] on div "ease : "bounce.out" } , ">" ) ; /* tlHero.from(Button2, { alpha: 0, scale: 0.6,…" at bounding box center [560, 439] width 630 height 701
paste textarea "offer_list-cell"
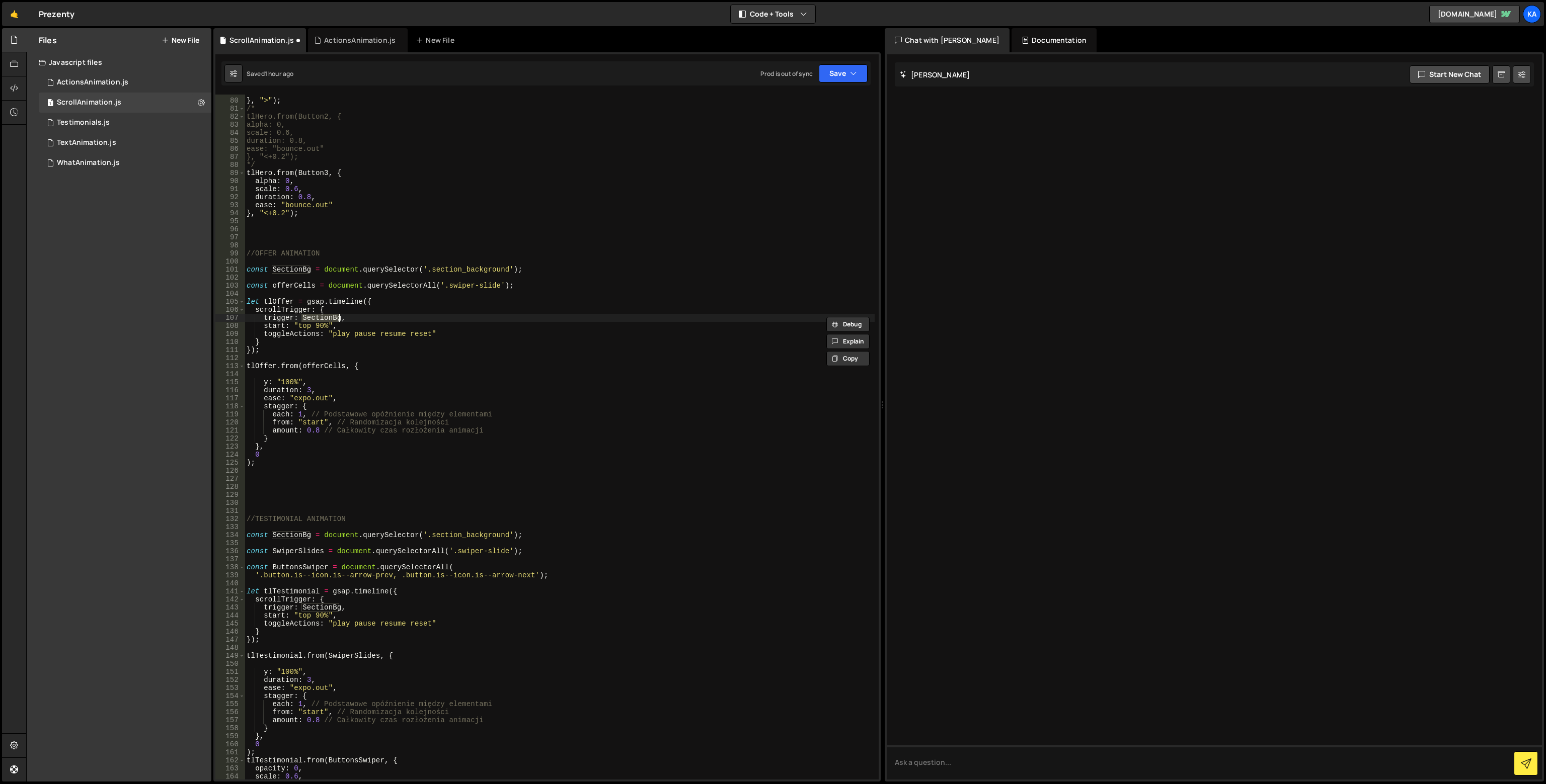
click at [448, 288] on div "ease : "bounce.out" } , ">" ) ; /* tlHero.from(Button2, { alpha: 0, scale: 0.6,…" at bounding box center [560, 439] width 630 height 701
click at [494, 288] on div "ease : "bounce.out" } , ">" ) ; /* tlHero.from(Button2, { alpha: 0, scale: 0.6,…" at bounding box center [560, 439] width 630 height 701
drag, startPoint x: 443, startPoint y: 287, endPoint x: 496, endPoint y: 288, distance: 53.0
click at [496, 288] on div "ease : "bounce.out" } , ">" ) ; /* tlHero.from(Button2, { alpha: 0, scale: 0.6,…" at bounding box center [560, 439] width 630 height 701
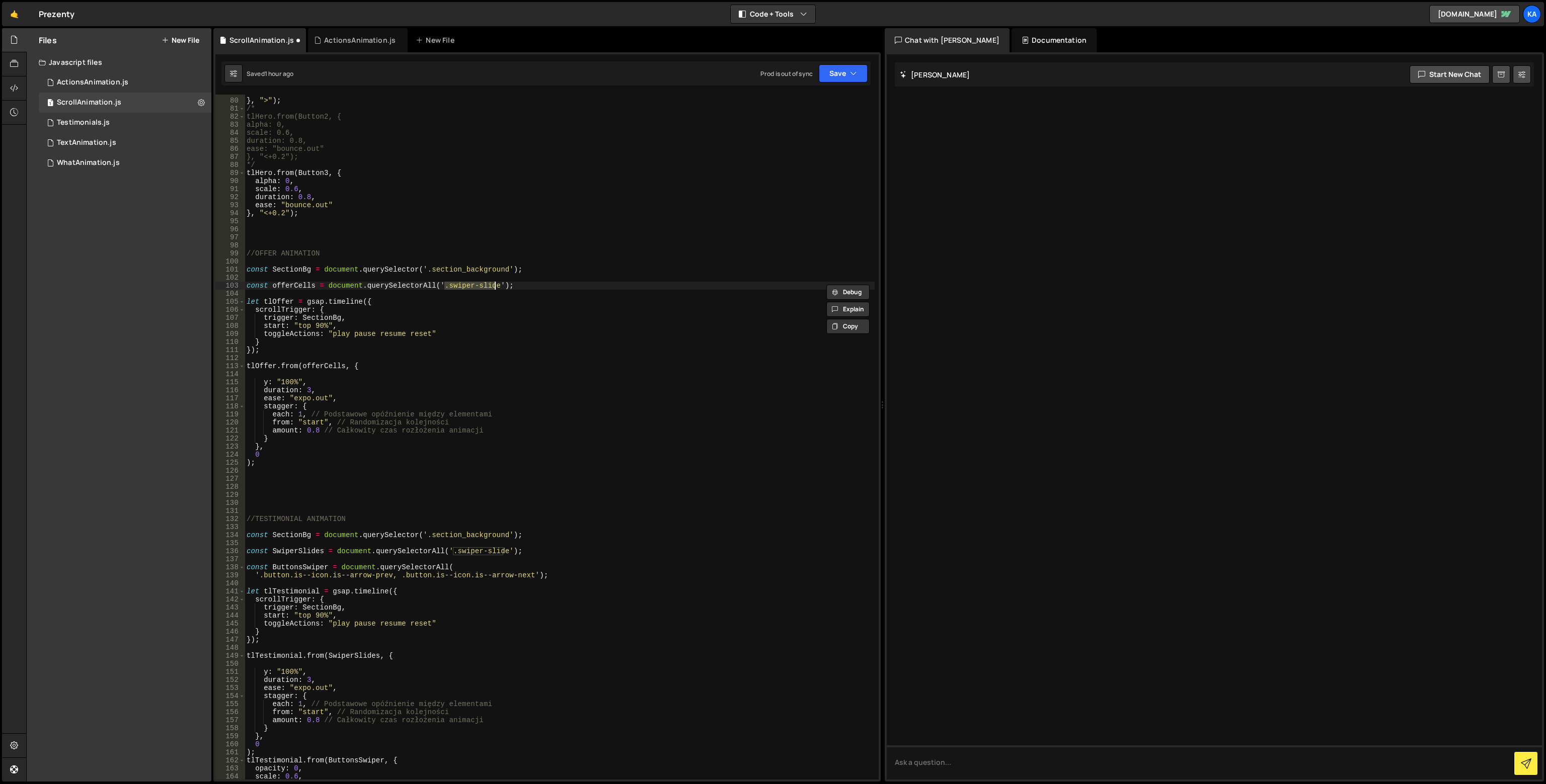
paste textarea "offer_list-cell"
click at [523, 364] on div "ease : "bounce.out" } , ">" ) ; /* tlHero.from(Button2, { alpha: 0, scale: 0.6,…" at bounding box center [560, 439] width 630 height 701
type textarea "tlOffer.from(offerCells, {"
